Goal: Register for event/course

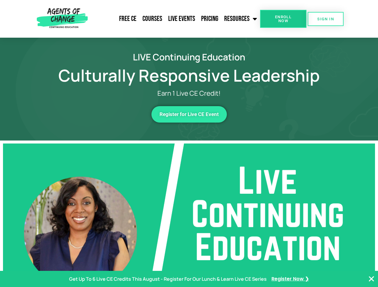
click at [283, 19] on span "Enroll Now" at bounding box center [283, 19] width 27 height 8
click at [326, 19] on span "SIGN IN" at bounding box center [325, 19] width 17 height 4
click at [189, 114] on span "Register for Live CE Event" at bounding box center [189, 114] width 59 height 5
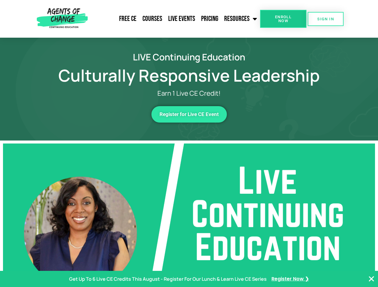
click at [189, 114] on span "Register for Live CE Event" at bounding box center [189, 114] width 59 height 5
click at [189, 279] on p "Get Up To 6 Live CE Credits This August - Register For Our Lunch & Learn Live C…" at bounding box center [168, 279] width 198 height 9
click at [372, 279] on icon "Close Banner" at bounding box center [371, 279] width 7 height 7
